Goal: Information Seeking & Learning: Learn about a topic

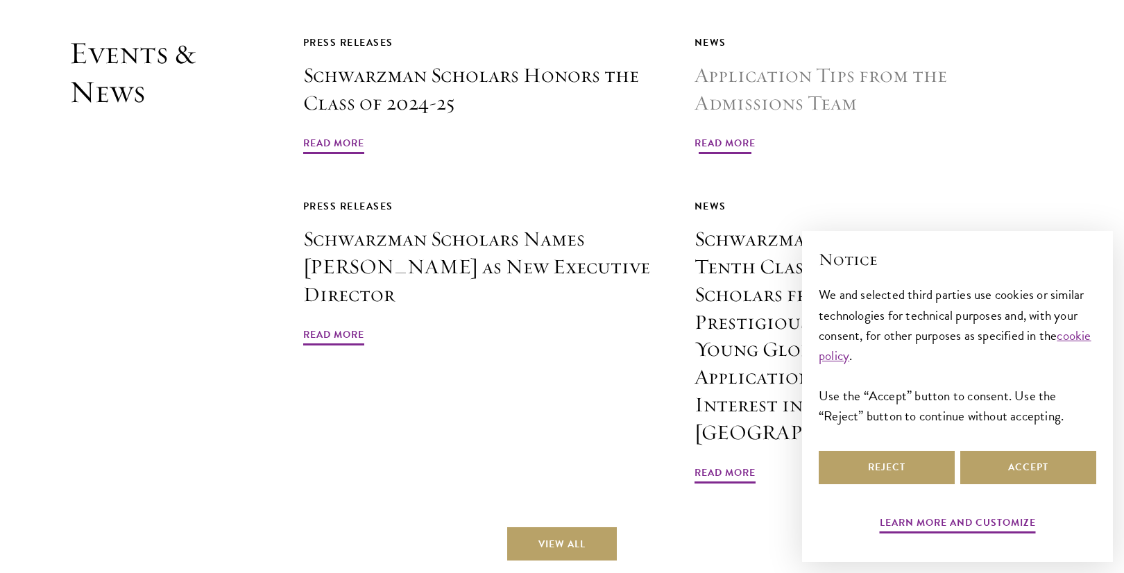
scroll to position [3339, 0]
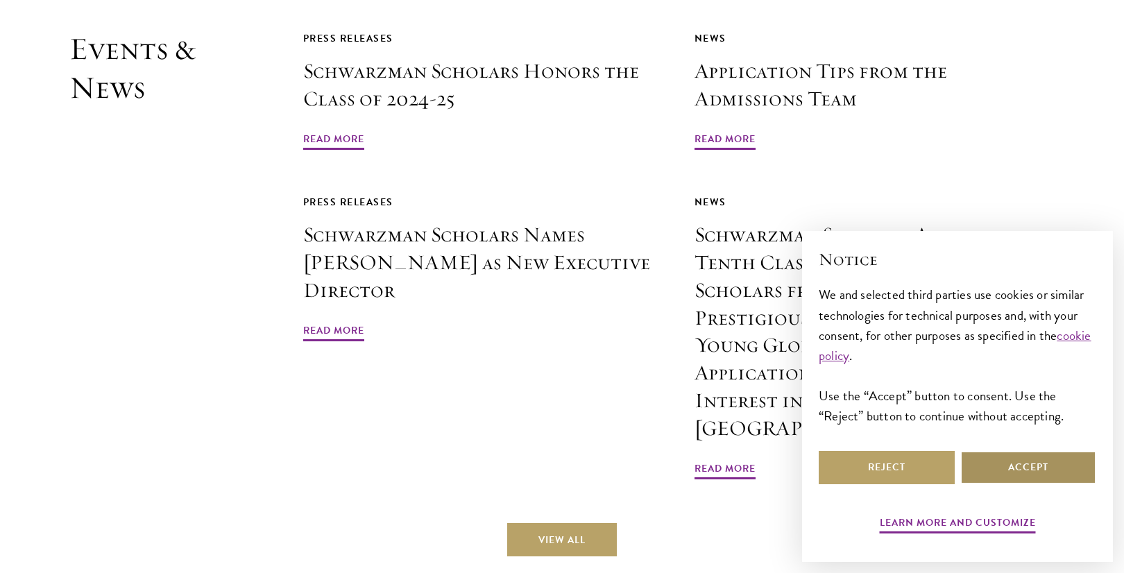
click at [981, 464] on button "Accept" at bounding box center [1029, 467] width 136 height 33
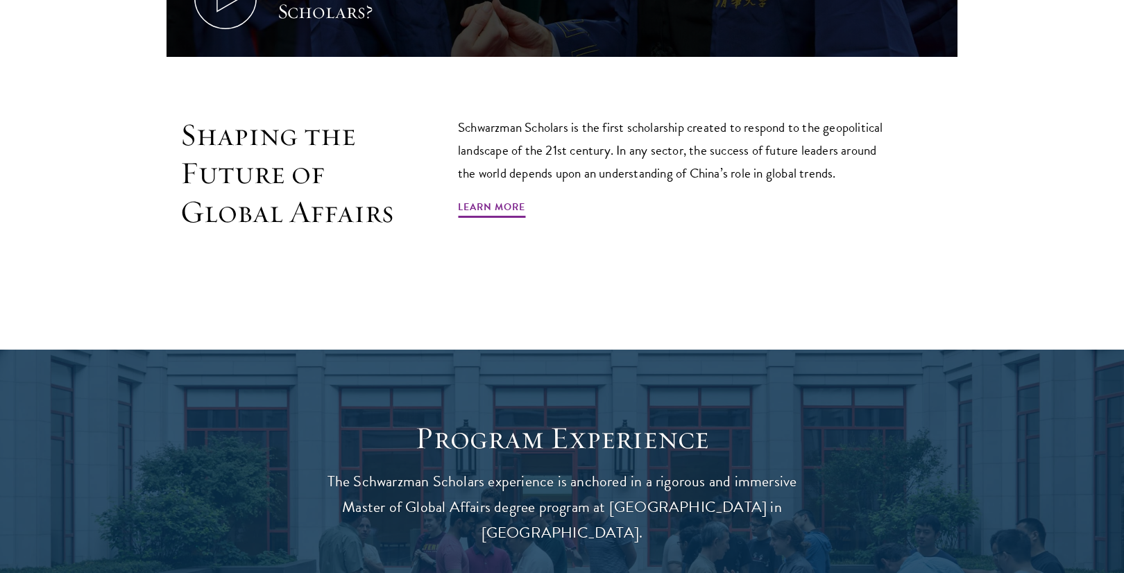
scroll to position [1183, 0]
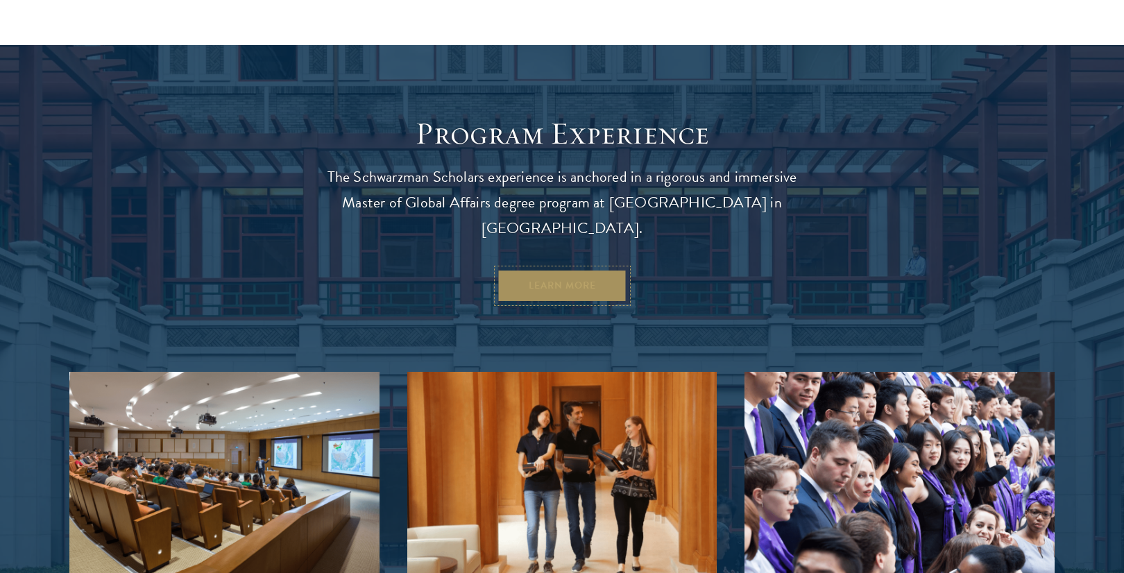
click at [581, 276] on link "Learn More" at bounding box center [563, 285] width 130 height 33
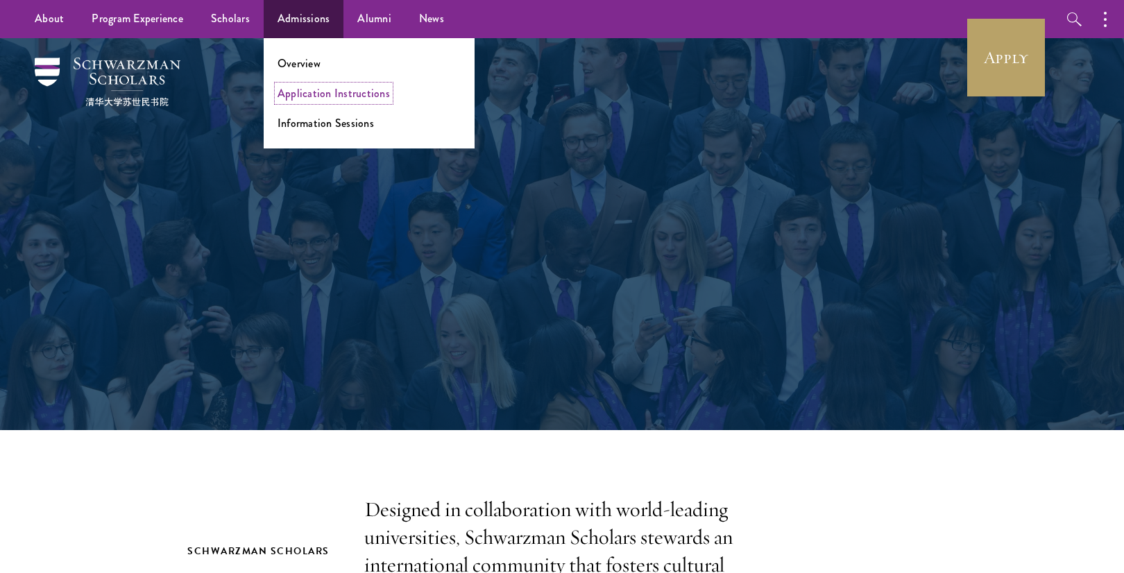
click at [332, 95] on link "Application Instructions" at bounding box center [334, 93] width 112 height 16
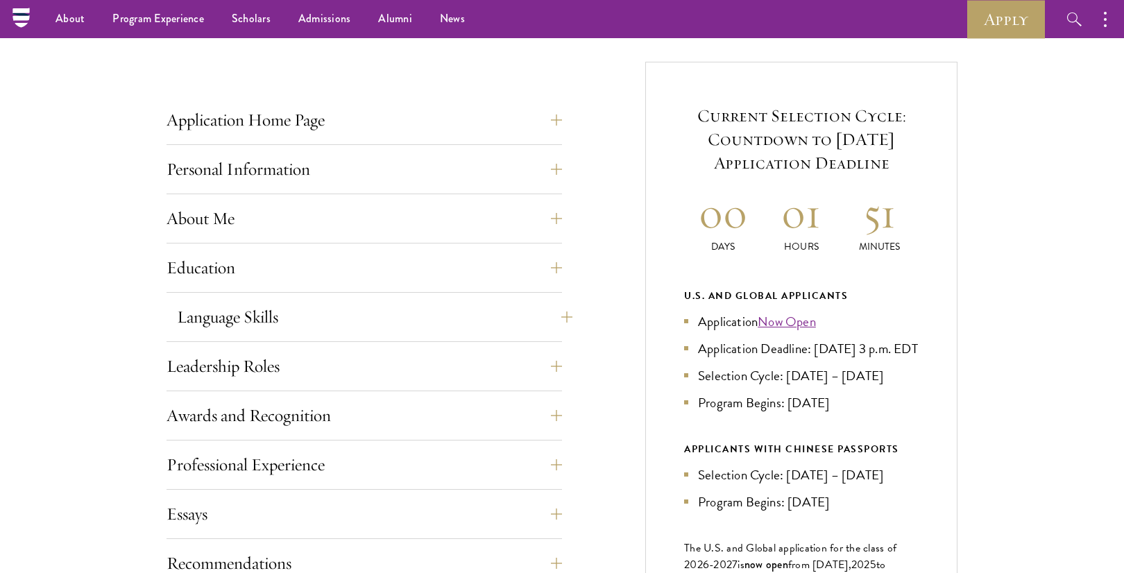
scroll to position [498, 0]
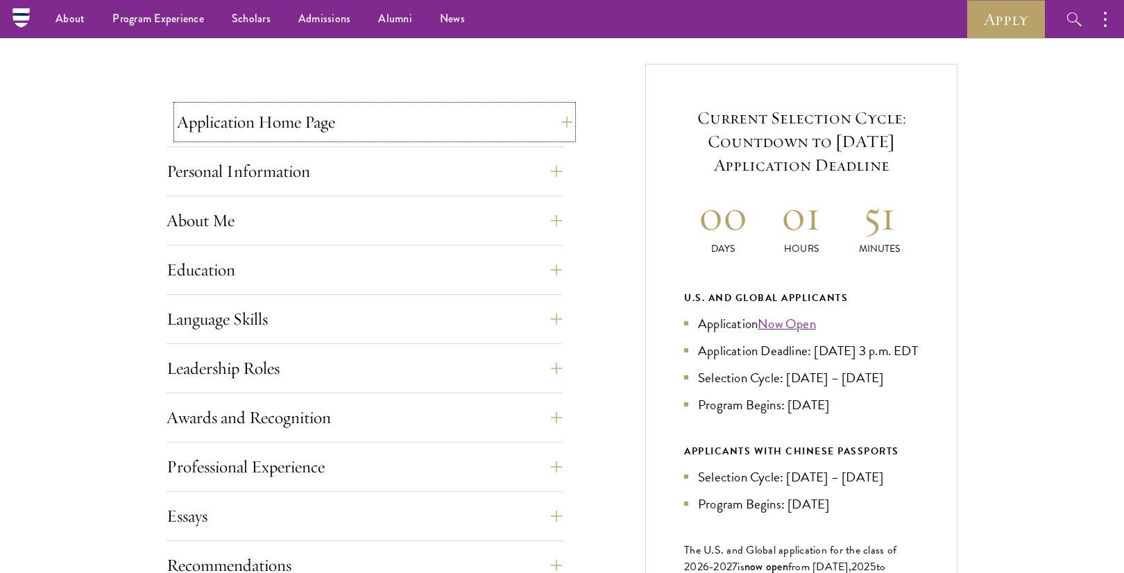
click at [366, 121] on button "Application Home Page" at bounding box center [375, 122] width 396 height 33
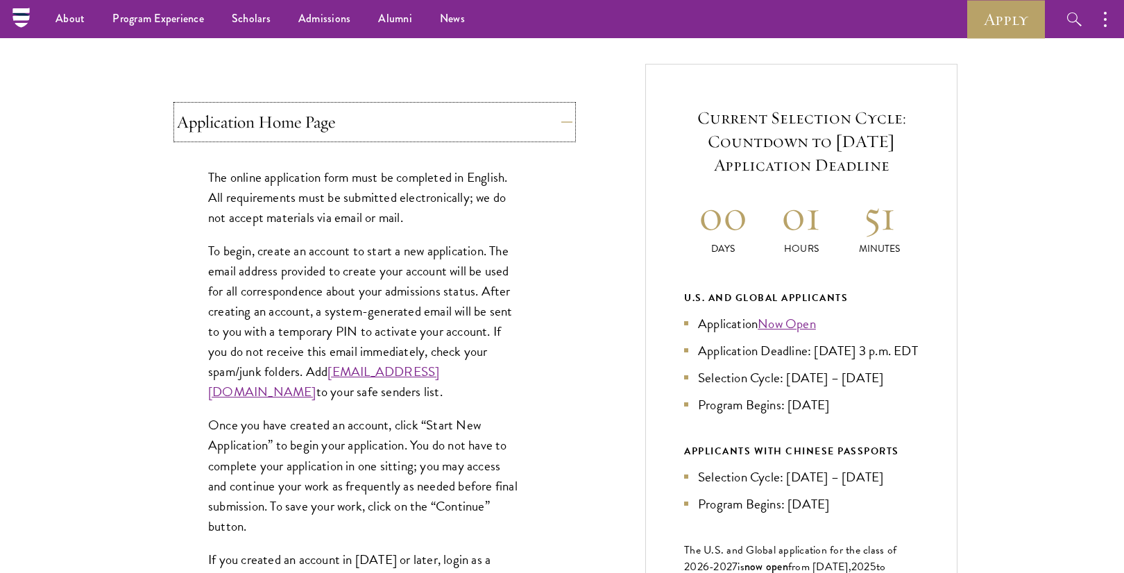
click at [366, 121] on button "Application Home Page" at bounding box center [375, 122] width 396 height 33
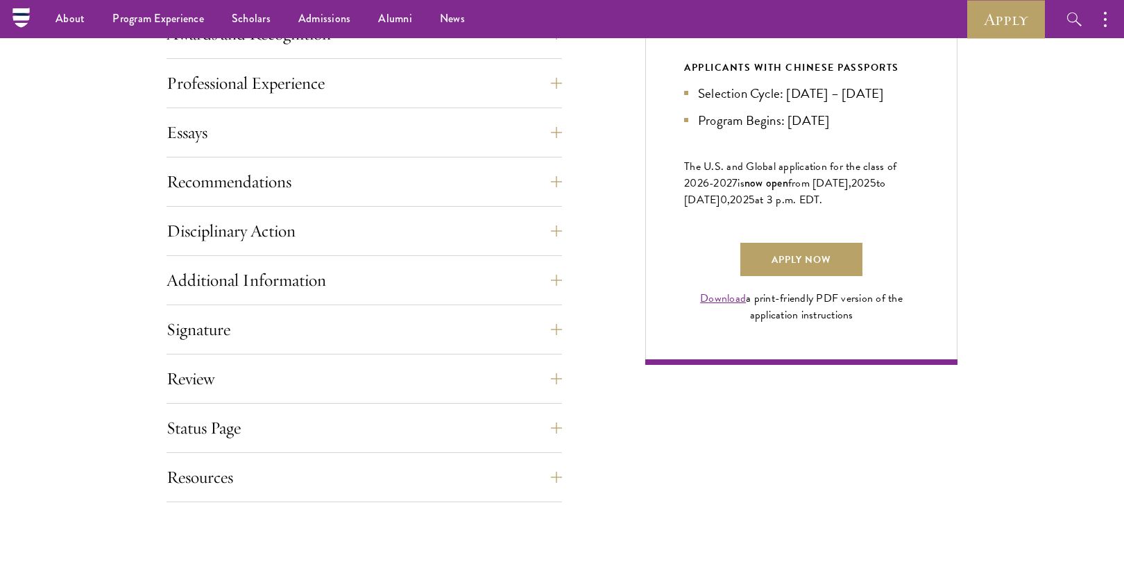
scroll to position [866, 0]
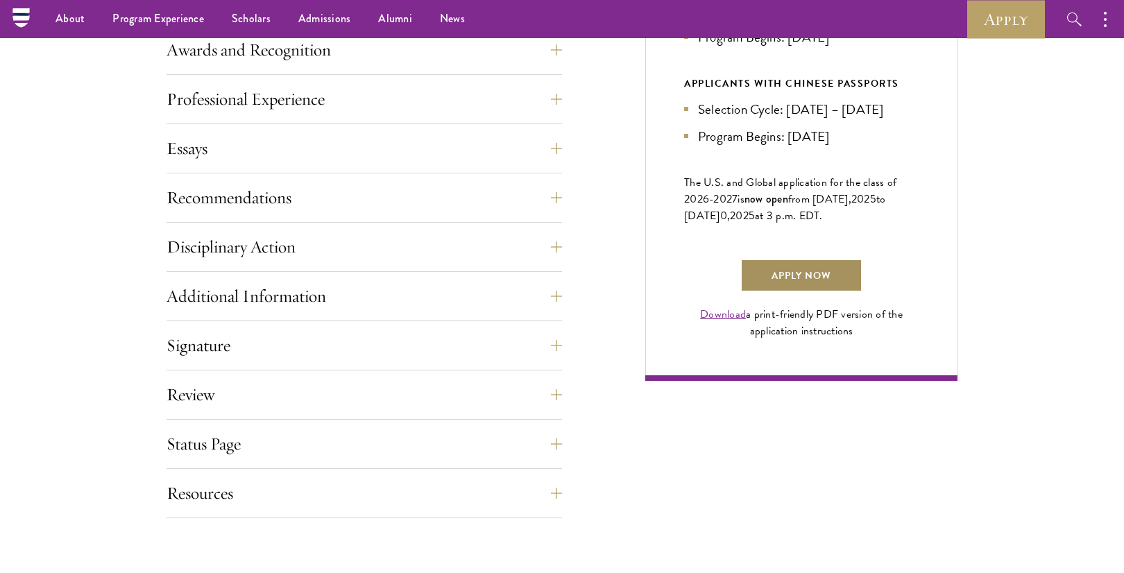
click at [835, 292] on link "Apply Now" at bounding box center [802, 275] width 122 height 33
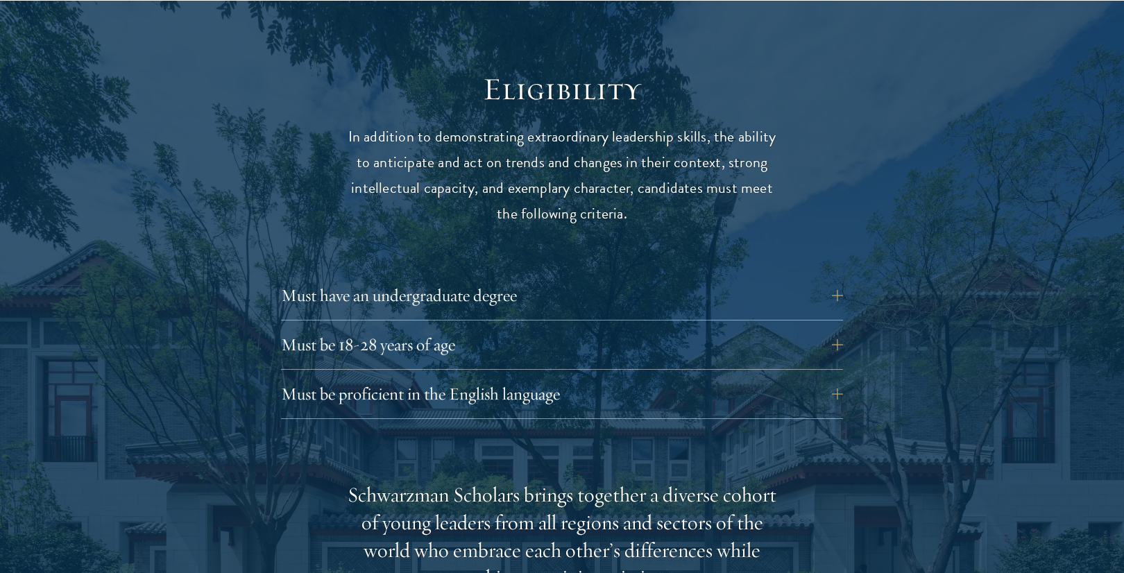
scroll to position [1849, 0]
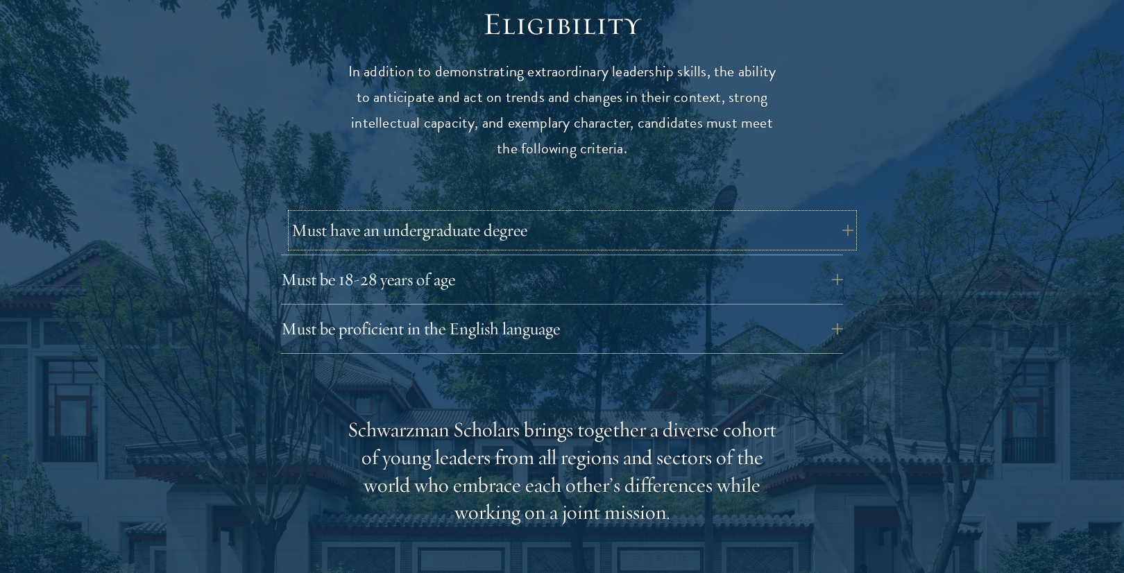
click at [687, 226] on button "Must have an undergraduate degree" at bounding box center [573, 230] width 562 height 33
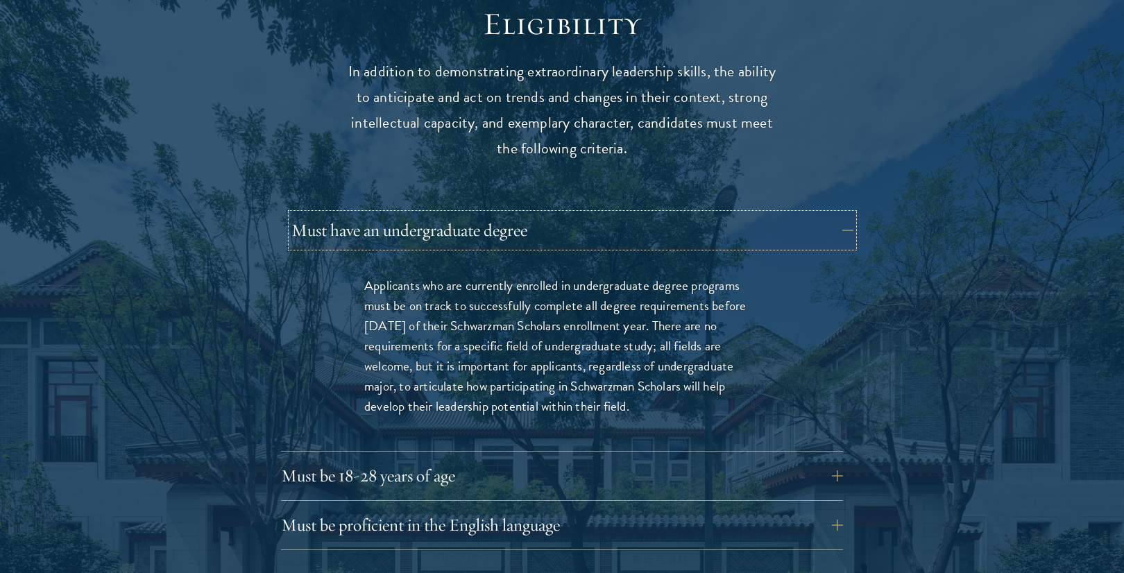
click at [687, 226] on button "Must have an undergraduate degree" at bounding box center [573, 230] width 562 height 33
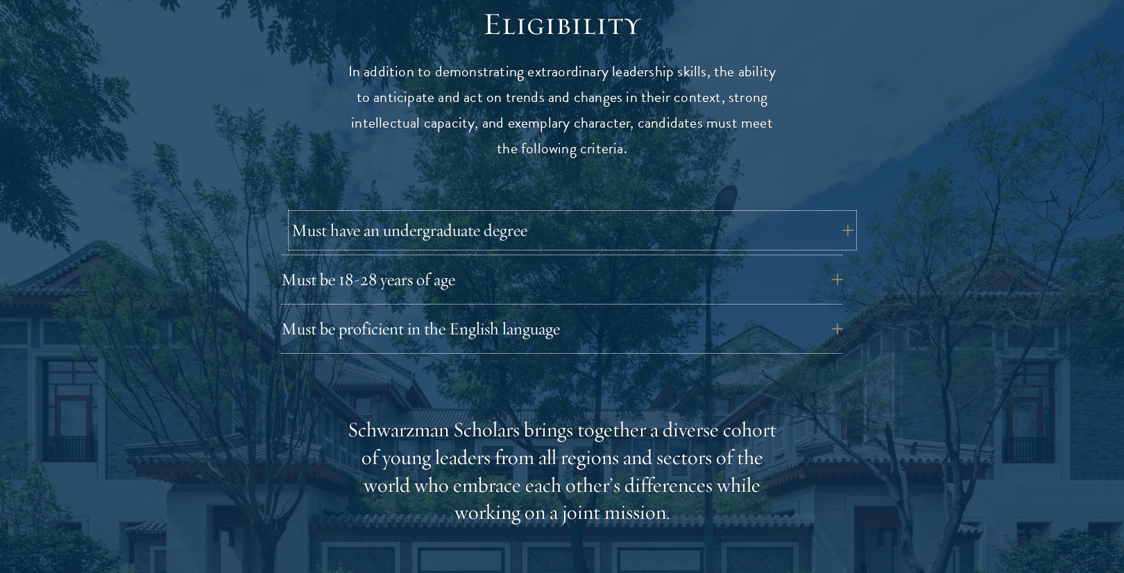
click at [687, 226] on button "Must have an undergraduate degree" at bounding box center [573, 230] width 562 height 33
